Goal: Check status

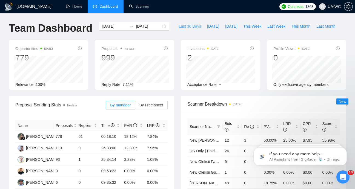
click at [183, 27] on span "Last 30 Days" at bounding box center [189, 26] width 22 height 6
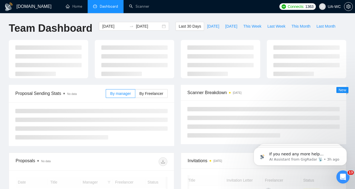
type input "[DATE]"
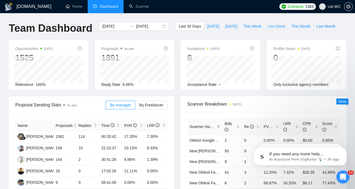
click at [278, 27] on span "Last Week" at bounding box center [276, 26] width 18 height 6
type input "[DATE]"
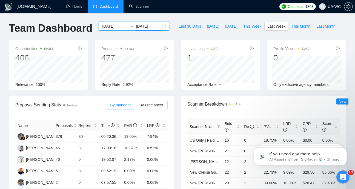
click at [139, 27] on input "[DATE]" at bounding box center [148, 26] width 25 height 6
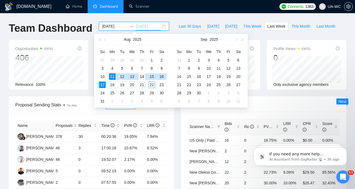
type input "[DATE]"
click at [141, 75] on div "14" at bounding box center [142, 76] width 7 height 7
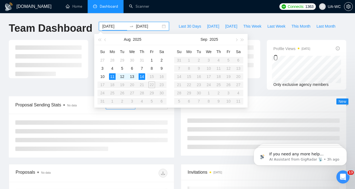
click at [141, 86] on table "Su Mo Tu We Th Fr Sa 27 28 29 30 31 1 2 3 4 5 6 7 8 9 10 11 12 13 14 15 16 17 1…" at bounding box center [131, 76] width 69 height 58
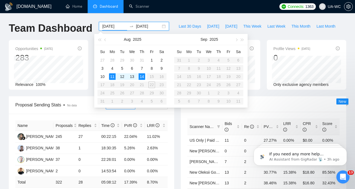
click at [142, 85] on table "Su Mo Tu We Th Fr Sa 27 28 29 30 31 1 2 3 4 5 6 7 8 9 10 11 12 13 14 15 16 17 1…" at bounding box center [131, 76] width 69 height 58
type input "[DATE]"
click at [141, 77] on div "14" at bounding box center [142, 76] width 7 height 7
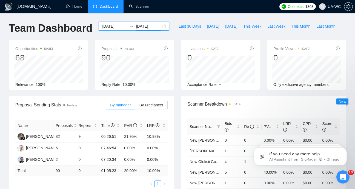
click at [136, 25] on input "[DATE]" at bounding box center [148, 26] width 25 height 6
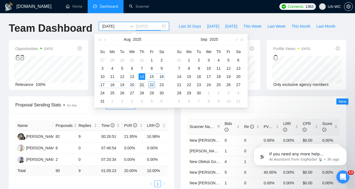
type input "[DATE]"
click at [140, 85] on div "21" at bounding box center [142, 85] width 7 height 7
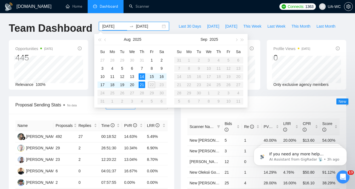
click at [128, 23] on div "[DATE] [DATE]" at bounding box center [134, 26] width 70 height 9
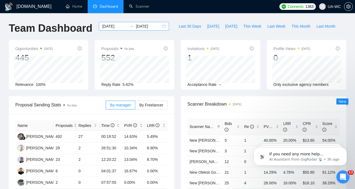
click at [117, 25] on input "[DATE]" at bounding box center [114, 26] width 25 height 6
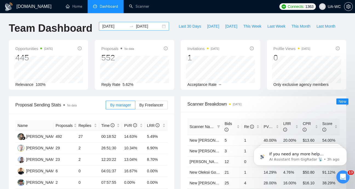
click at [129, 25] on icon "swap-right" at bounding box center [131, 26] width 4 height 4
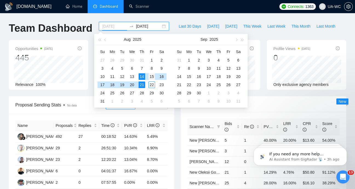
type input "[DATE]"
click at [150, 76] on div "15" at bounding box center [151, 76] width 7 height 7
type input "[DATE]"
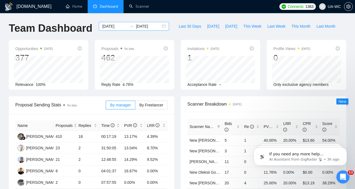
click at [111, 26] on input "[DATE]" at bounding box center [114, 26] width 25 height 6
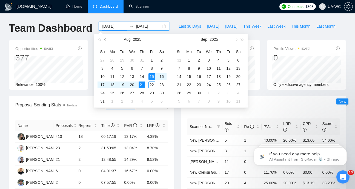
click at [104, 40] on button "button" at bounding box center [105, 39] width 6 height 11
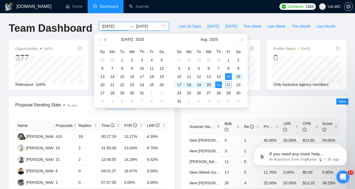
click at [104, 40] on button "button" at bounding box center [105, 39] width 6 height 11
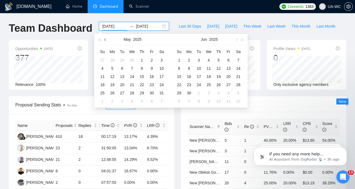
click at [104, 40] on button "button" at bounding box center [105, 39] width 6 height 11
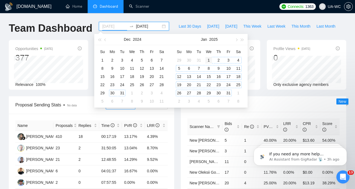
type input "[DATE]"
click at [207, 60] on div "1" at bounding box center [208, 60] width 7 height 7
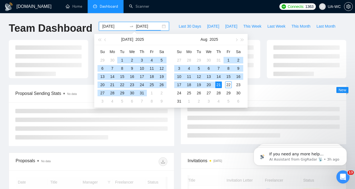
type input "[DATE]"
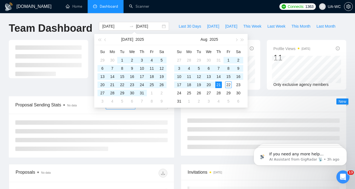
click at [178, 15] on div "[DOMAIN_NAME] Home Dashboard Scanner Connects: 1363 UA-WC Team Dashboard [DATE]…" at bounding box center [177, 190] width 355 height 381
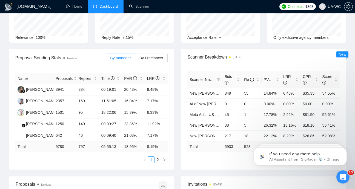
scroll to position [49, 0]
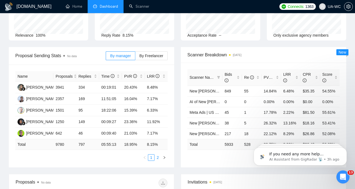
click at [158, 157] on link "2" at bounding box center [158, 158] width 6 height 6
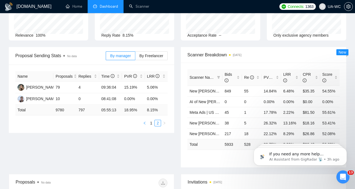
click at [144, 125] on icon "left" at bounding box center [144, 123] width 3 height 3
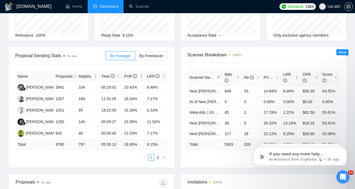
click at [166, 157] on button "button" at bounding box center [164, 157] width 7 height 7
